Goal: Obtain resource: Download file/media

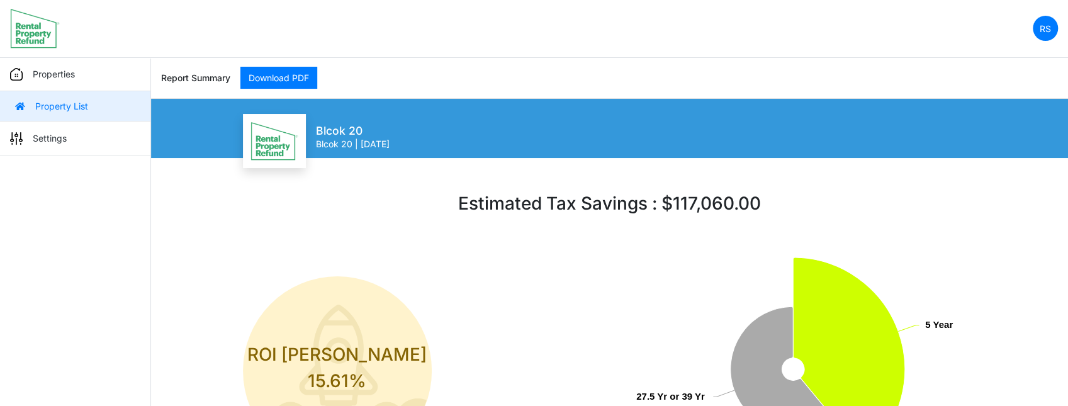
drag, startPoint x: 569, startPoint y: 82, endPoint x: 412, endPoint y: 86, distance: 156.7
click at [569, 82] on div "Report Summary Download PDF" at bounding box center [609, 77] width 897 height 41
drag, startPoint x: 428, startPoint y: 32, endPoint x: 410, endPoint y: 30, distance: 18.4
click at [428, 32] on nav "RS Change Password Logout roumelle12 [EMAIL_ADDRESS][DOMAIN_NAME]" at bounding box center [534, 29] width 1068 height 58
click at [391, 27] on nav "RS Change Password Logout roumelle12 [EMAIL_ADDRESS][DOMAIN_NAME]" at bounding box center [534, 29] width 1068 height 58
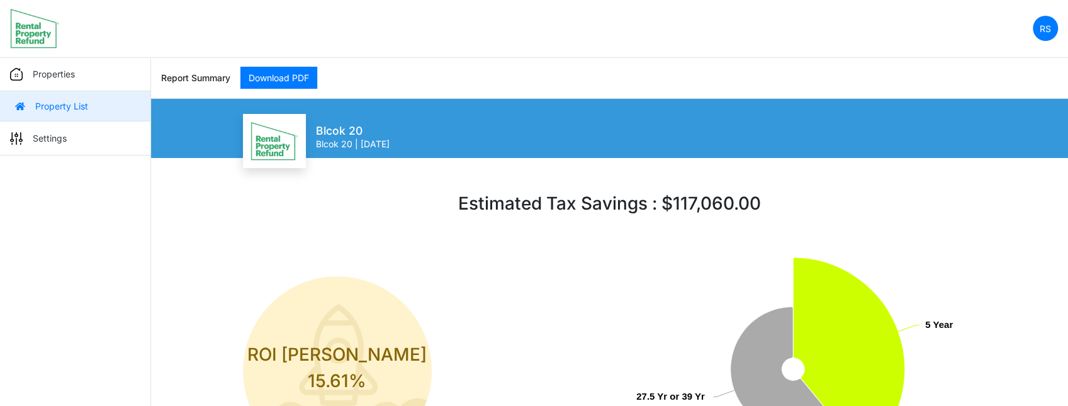
click at [391, 27] on nav "RS Change Password Logout roumelle12 [EMAIL_ADDRESS][DOMAIN_NAME]" at bounding box center [534, 29] width 1068 height 58
click at [391, 27] on nav "RS Change Password Logout roumelle12 roumelle@outlook.com" at bounding box center [534, 29] width 1068 height 58
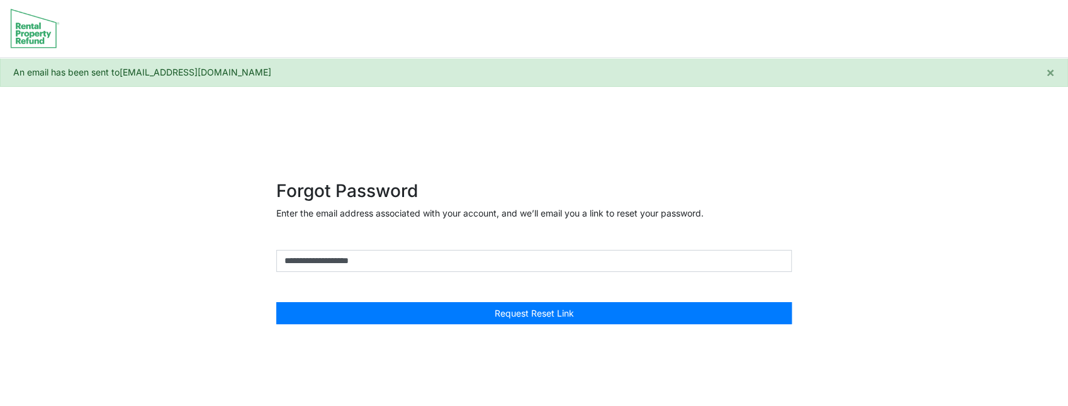
click at [32, 33] on img at bounding box center [35, 28] width 50 height 40
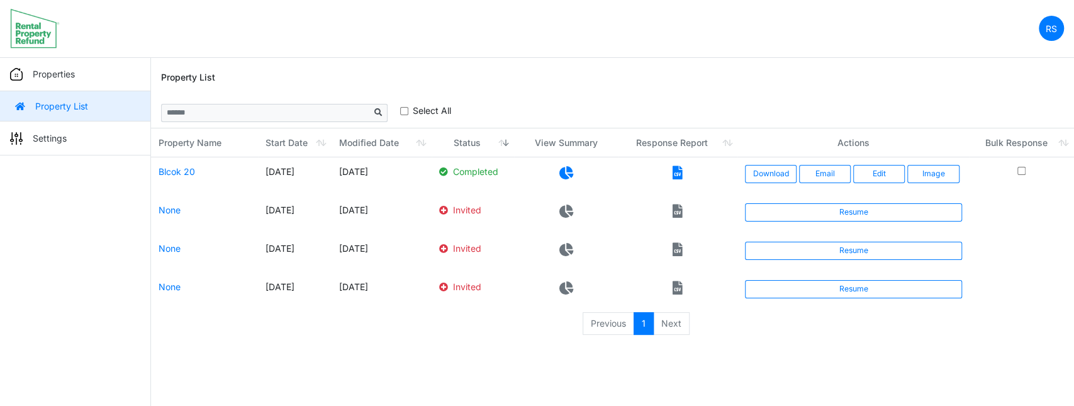
click at [651, 54] on nav "RS Change Password Logout roumelle12 roumelle@outlook.com" at bounding box center [537, 29] width 1074 height 58
